Goal: Communication & Community: Ask a question

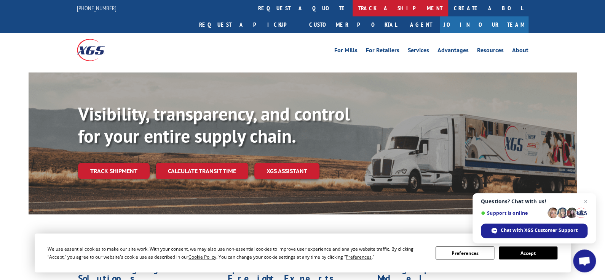
click at [353, 8] on link "track a shipment" at bounding box center [401, 8] width 96 height 16
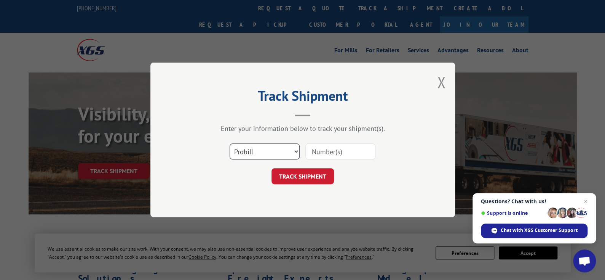
click at [295, 150] on select "Select category... Probill BOL PO" at bounding box center [265, 152] width 70 height 16
select select "bol"
click at [230, 144] on select "Select category... Probill BOL PO" at bounding box center [265, 152] width 70 height 16
click at [311, 153] on input at bounding box center [340, 152] width 70 height 16
paste input "FPX00332787"
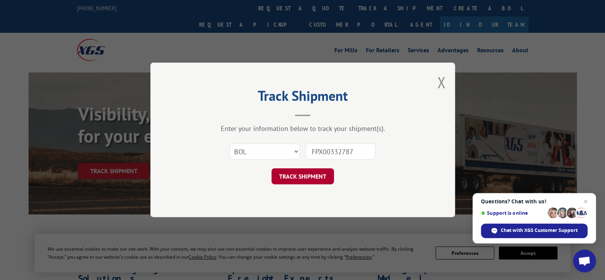
type input "FPX00332787"
click at [305, 177] on button "TRACK SHIPMENT" at bounding box center [303, 176] width 62 height 16
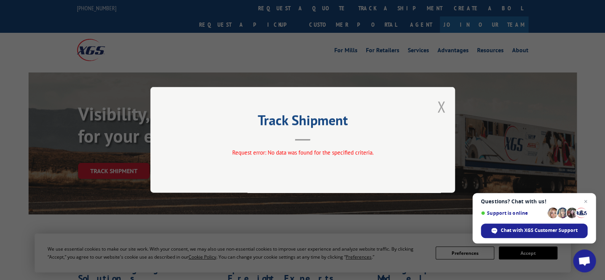
click at [441, 107] on button "Close modal" at bounding box center [441, 106] width 8 height 20
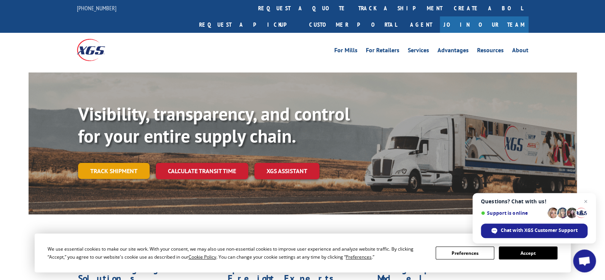
click at [94, 163] on link "Track shipment" at bounding box center [114, 171] width 72 height 16
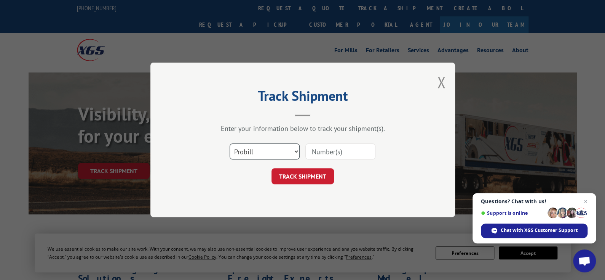
click at [294, 150] on select "Select category... Probill BOL PO" at bounding box center [265, 152] width 70 height 16
select select "bol"
click at [230, 144] on select "Select category... Probill BOL PO" at bounding box center [265, 152] width 70 height 16
click at [324, 148] on input at bounding box center [340, 152] width 70 height 16
paste input "FPX00332787"
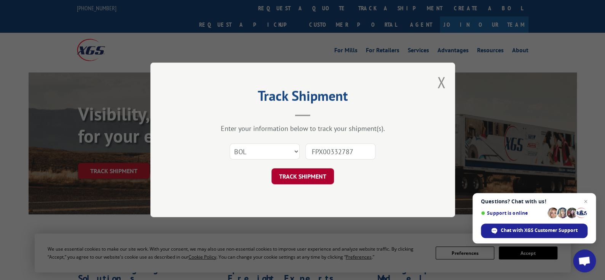
type input "FPX00332787"
click at [300, 174] on button "TRACK SHIPMENT" at bounding box center [303, 176] width 62 height 16
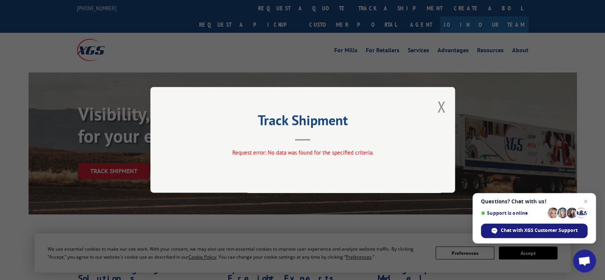
click at [514, 231] on span "Chat with XGS Customer Support" at bounding box center [539, 230] width 77 height 7
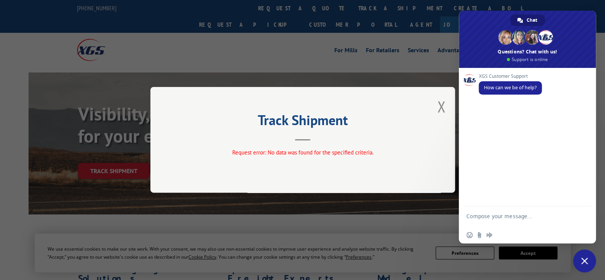
click at [514, 222] on textarea "Compose your message..." at bounding box center [518, 219] width 105 height 14
type textarea "hi, i need to track a shipment but your system says error"
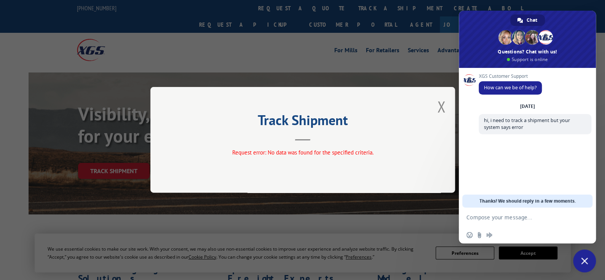
click at [509, 215] on textarea "Compose your message..." at bounding box center [518, 217] width 105 height 7
type textarea "Po: FPX00332787"
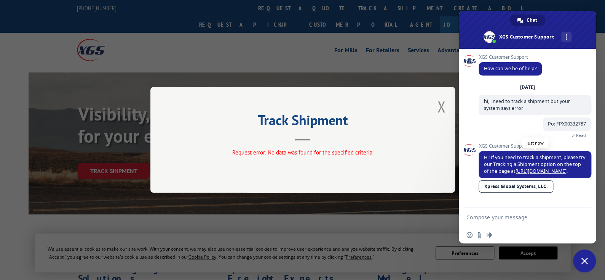
click at [548, 172] on link "[URL][DOMAIN_NAME]" at bounding box center [541, 171] width 51 height 6
click at [498, 218] on textarea "Compose your message..." at bounding box center [518, 217] width 105 height 7
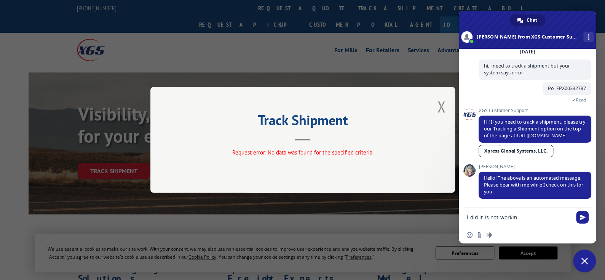
type textarea "I did it is not working"
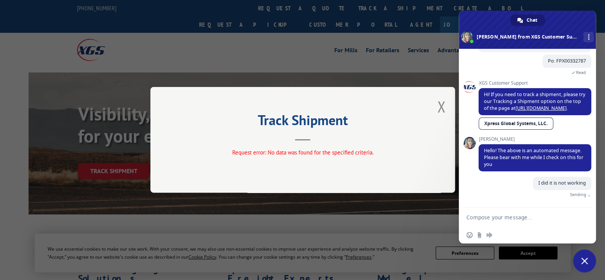
scroll to position [57, 0]
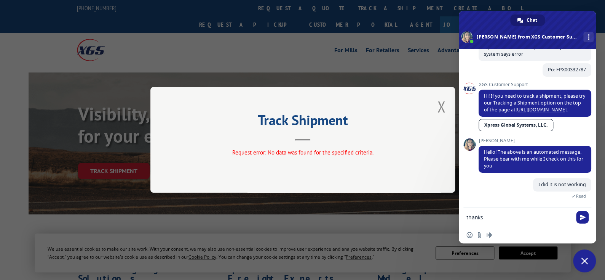
type textarea "thanks!"
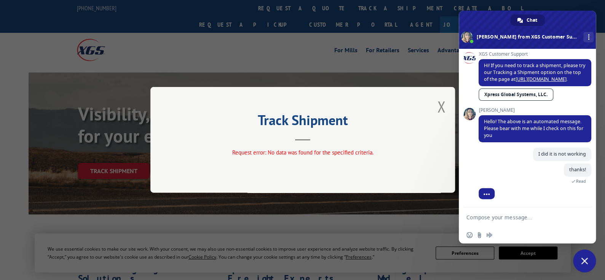
scroll to position [114, 0]
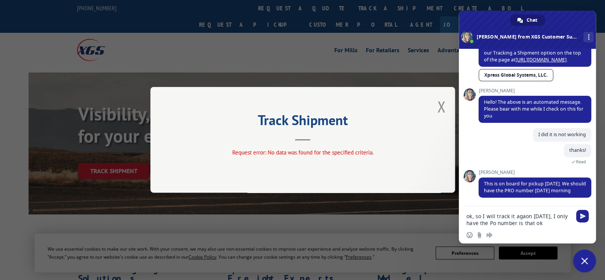
type textarea "ok, so I will track it agaon [DATE], I only have the Po number is that ok?"
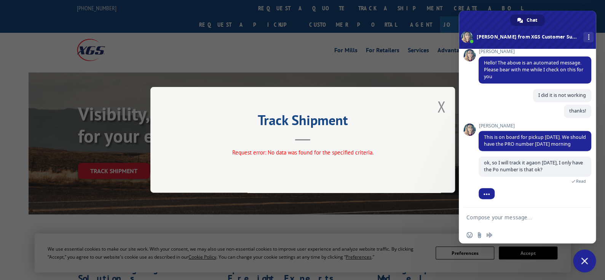
scroll to position [174, 0]
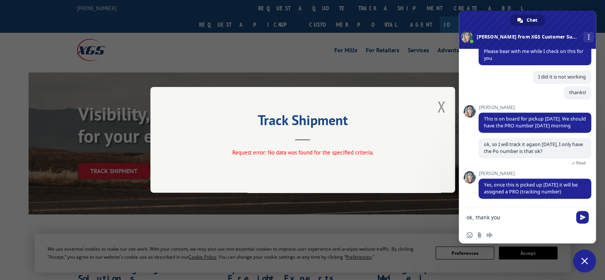
type textarea "ok, thank you!"
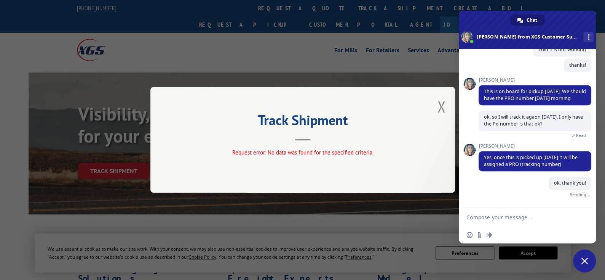
scroll to position [193, 0]
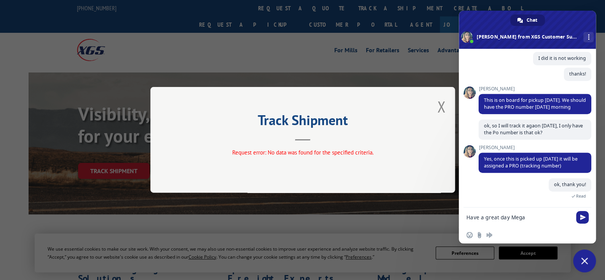
type textarea "Have a great day [PERSON_NAME]"
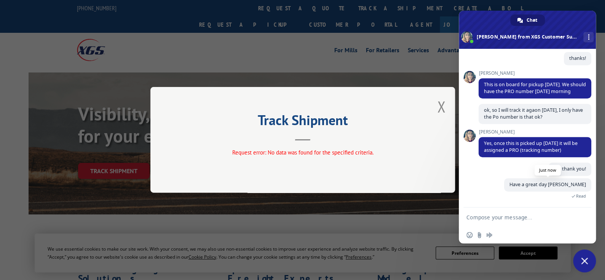
scroll to position [202, 0]
click at [585, 261] on span "Close chat" at bounding box center [584, 260] width 7 height 7
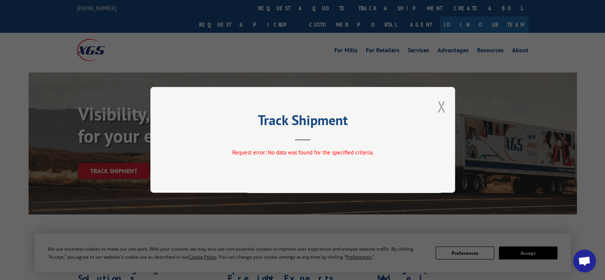
click at [439, 103] on button "Close modal" at bounding box center [441, 106] width 8 height 20
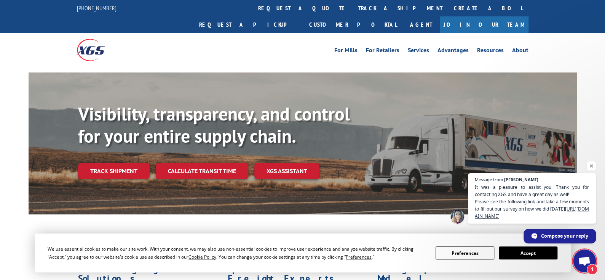
scroll to position [271, 0]
click at [588, 257] on span "Open chat" at bounding box center [584, 261] width 13 height 11
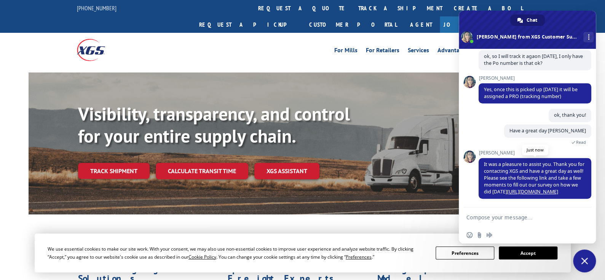
click at [538, 190] on link "[URL][DOMAIN_NAME]" at bounding box center [532, 191] width 51 height 6
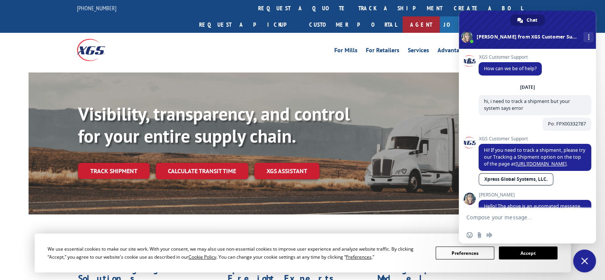
type textarea "thanks/11"
